Goal: Task Accomplishment & Management: Use online tool/utility

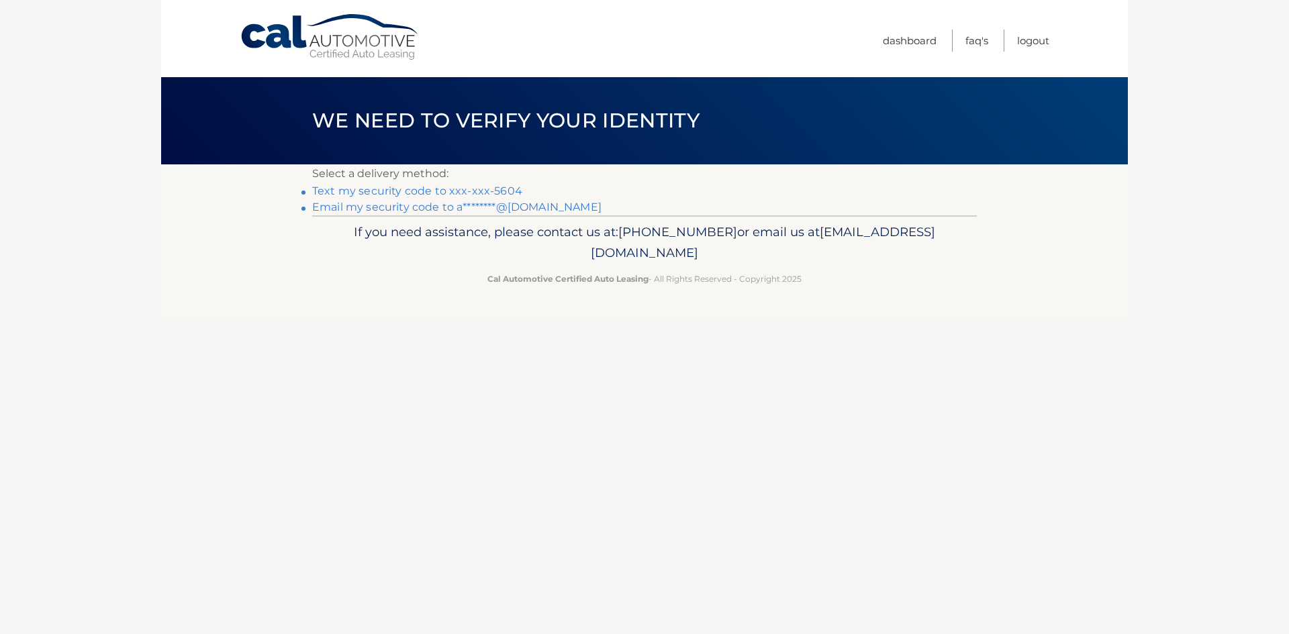
click at [499, 186] on link "Text my security code to xxx-xxx-5604" at bounding box center [417, 191] width 210 height 13
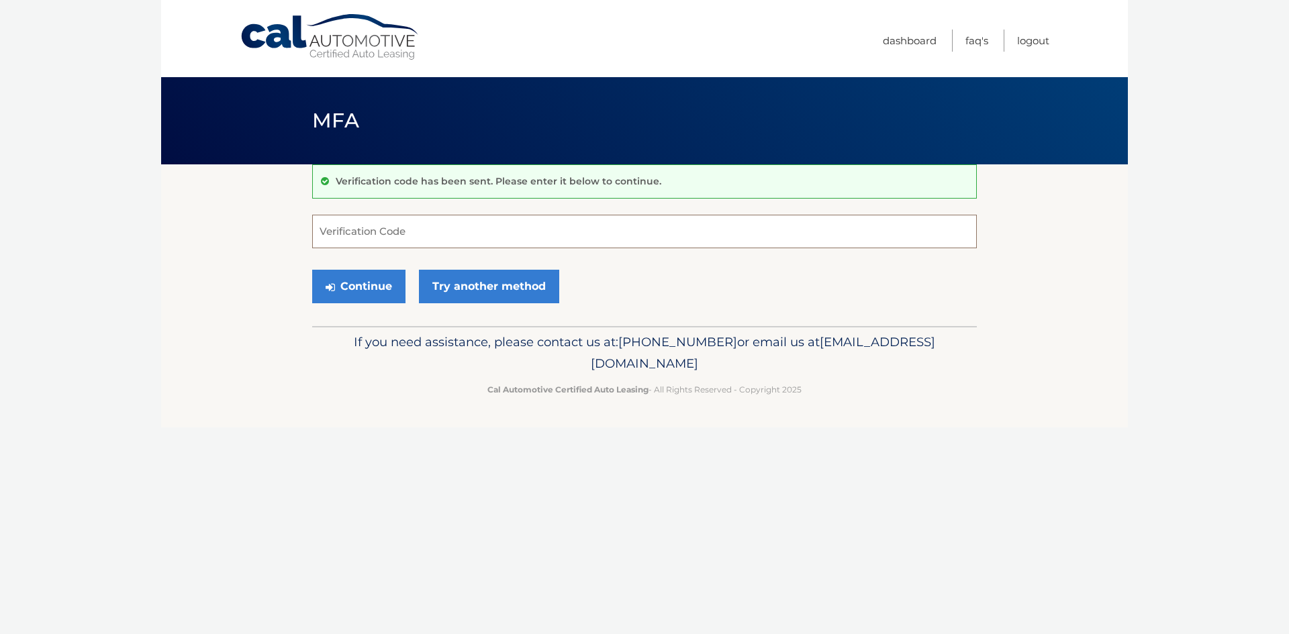
click at [495, 233] on input "Verification Code" at bounding box center [644, 232] width 665 height 34
type input "953966"
click at [312, 270] on button "Continue" at bounding box center [358, 287] width 93 height 34
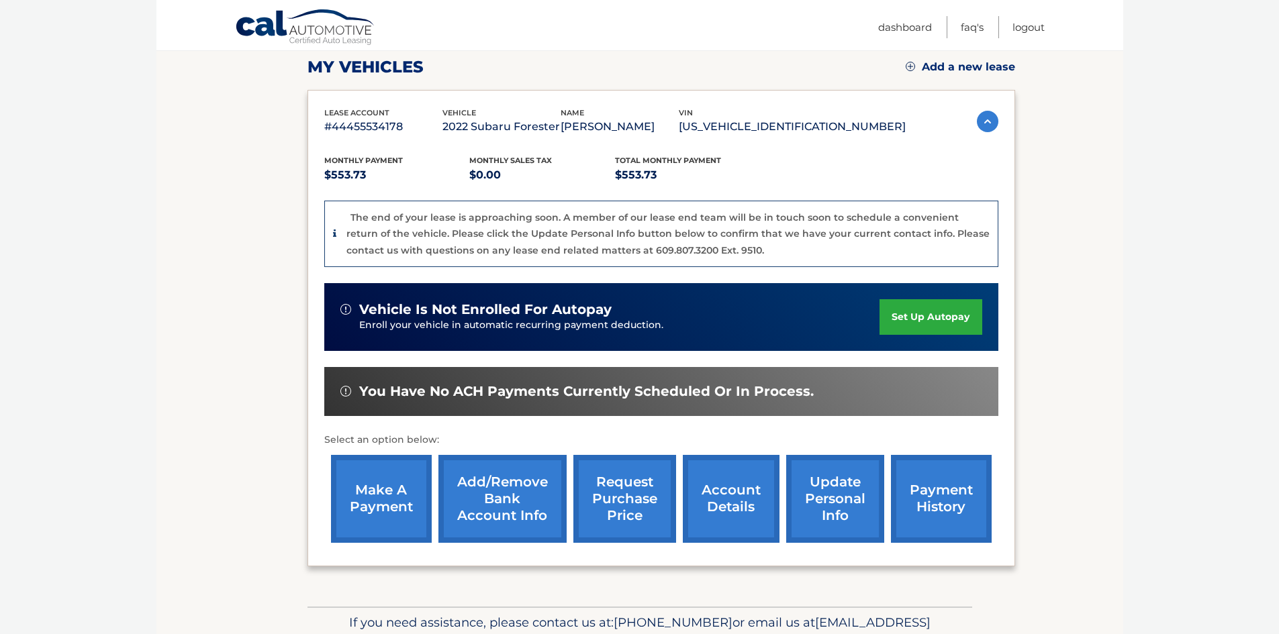
scroll to position [201, 0]
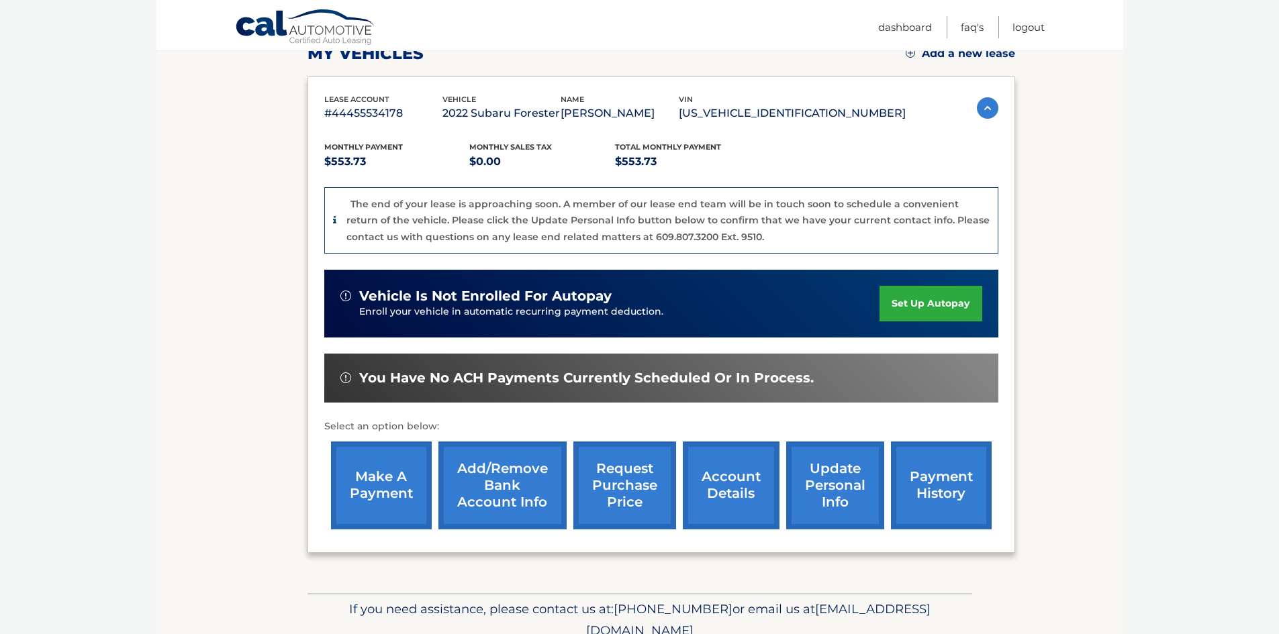
click at [423, 485] on link "make a payment" at bounding box center [381, 486] width 101 height 88
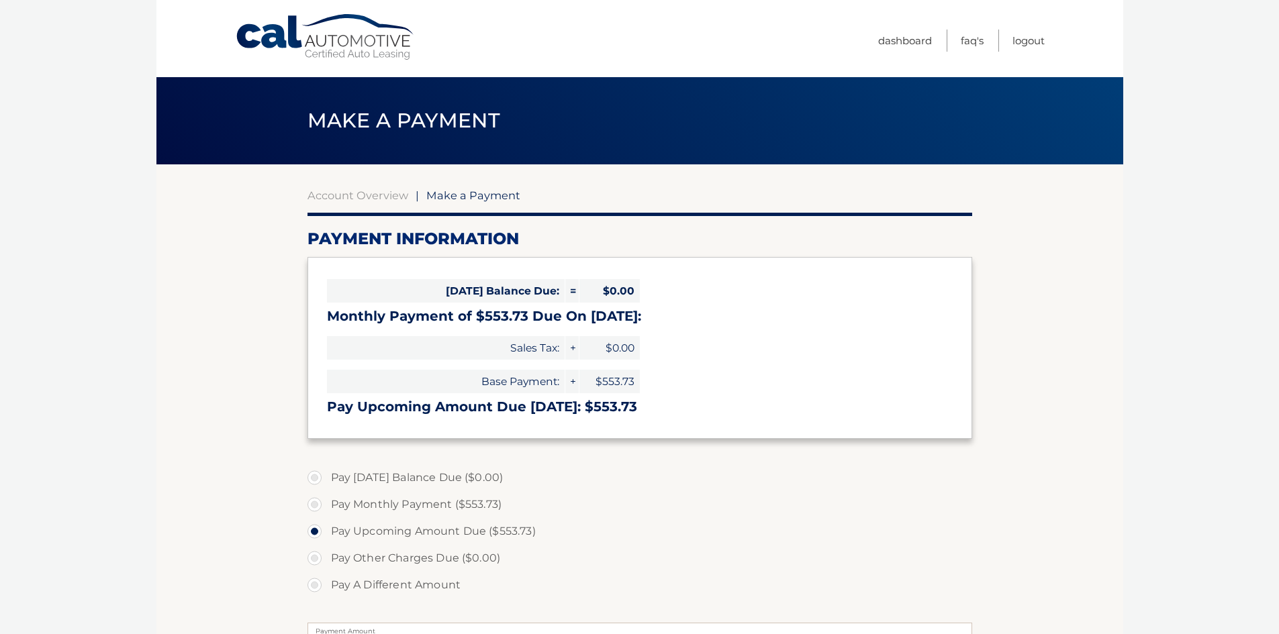
select select "MWI0MTNiZGQtYjlhNC00MDQ2LTgwZTYtM2Q2MjcyZDY0M2E1"
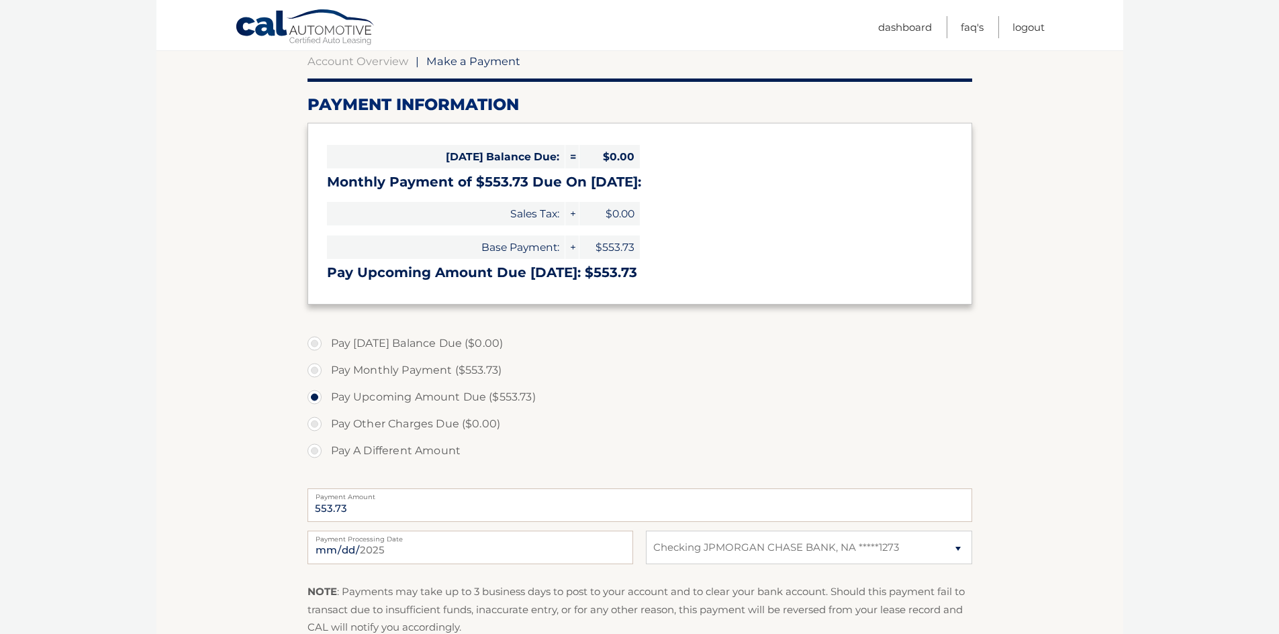
scroll to position [325, 0]
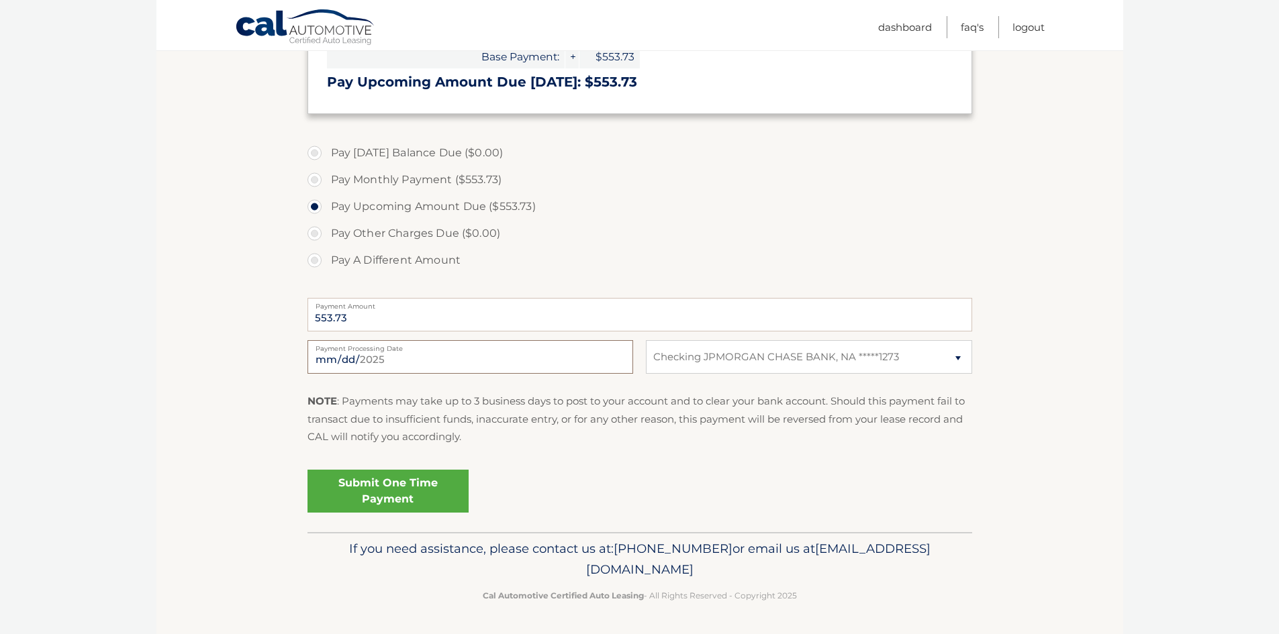
click at [452, 351] on input "2025-08-29" at bounding box center [470, 357] width 326 height 34
click at [493, 360] on input "2025-08-29" at bounding box center [470, 357] width 326 height 34
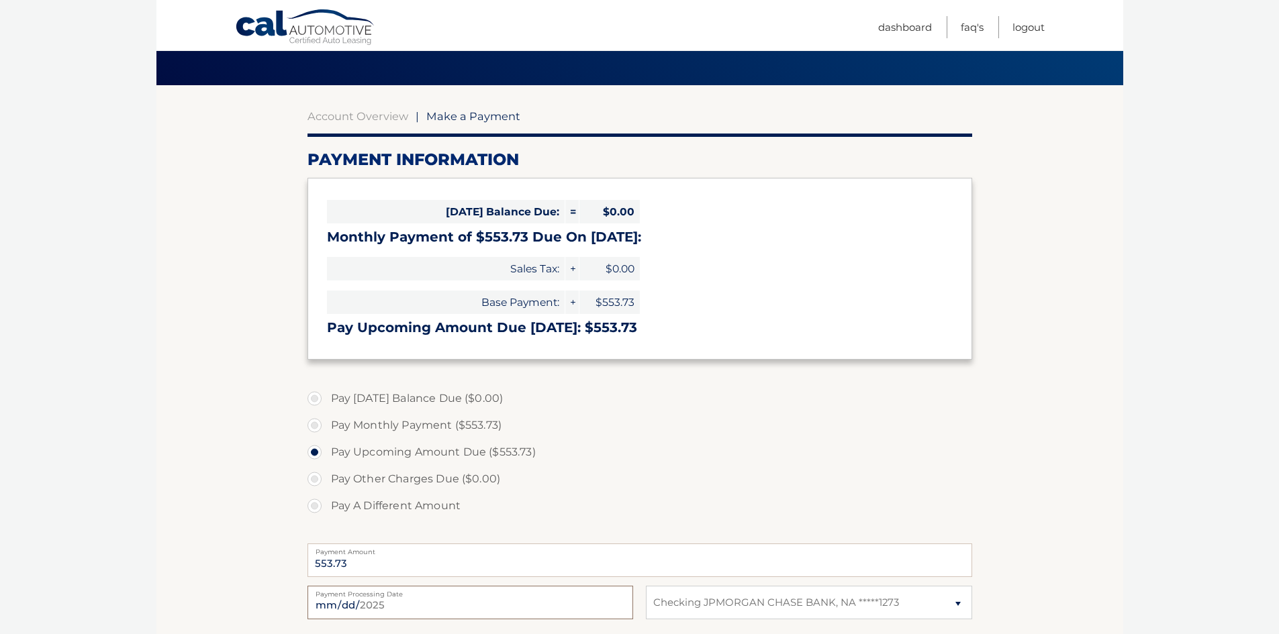
scroll to position [0, 0]
